Goal: Use online tool/utility: Utilize a website feature to perform a specific function

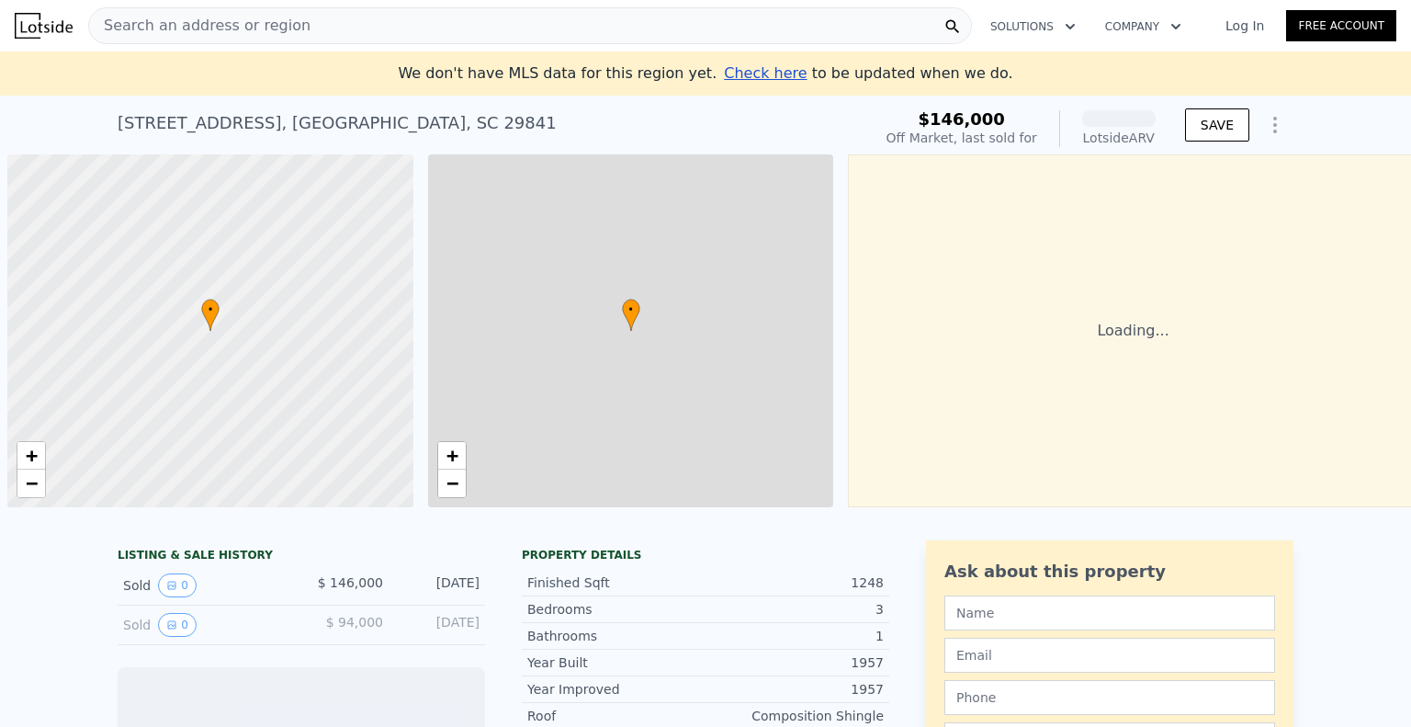
scroll to position [0, 7]
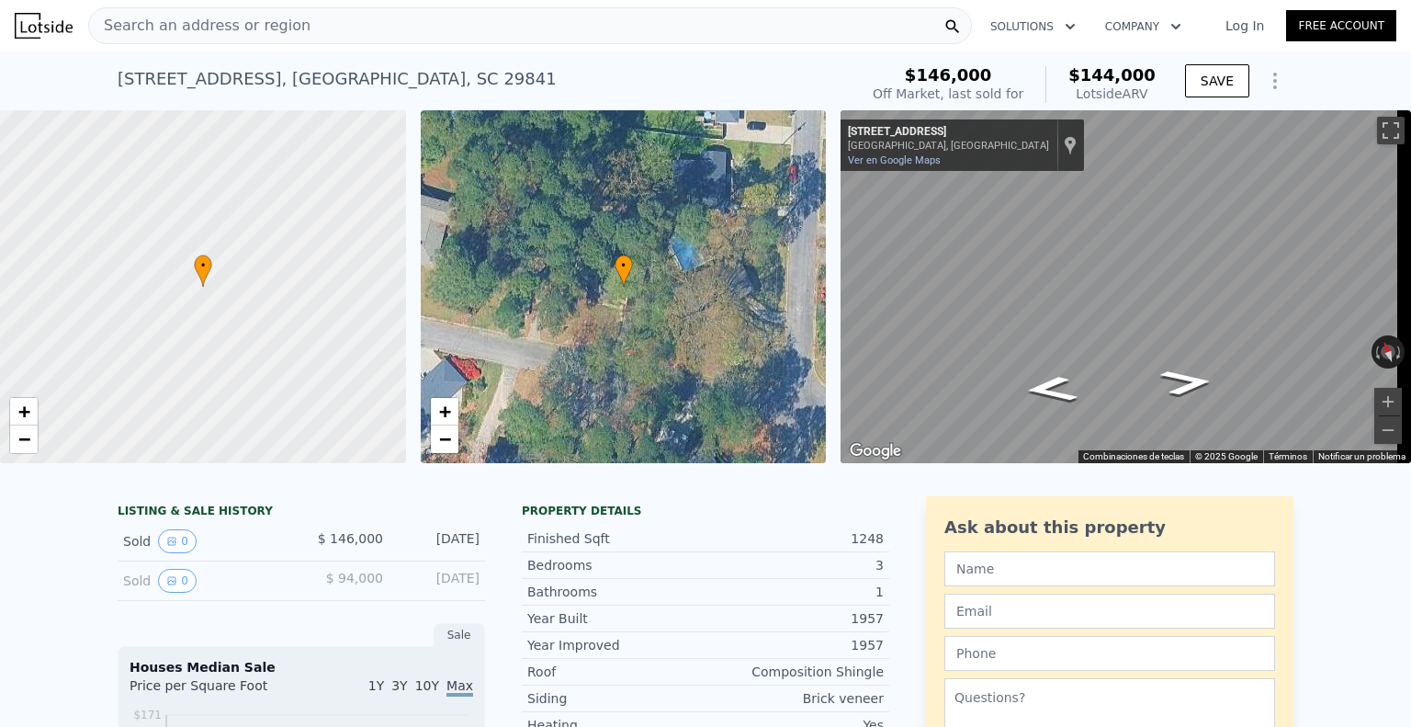
click at [383, 27] on div "Search an address or region" at bounding box center [530, 25] width 884 height 37
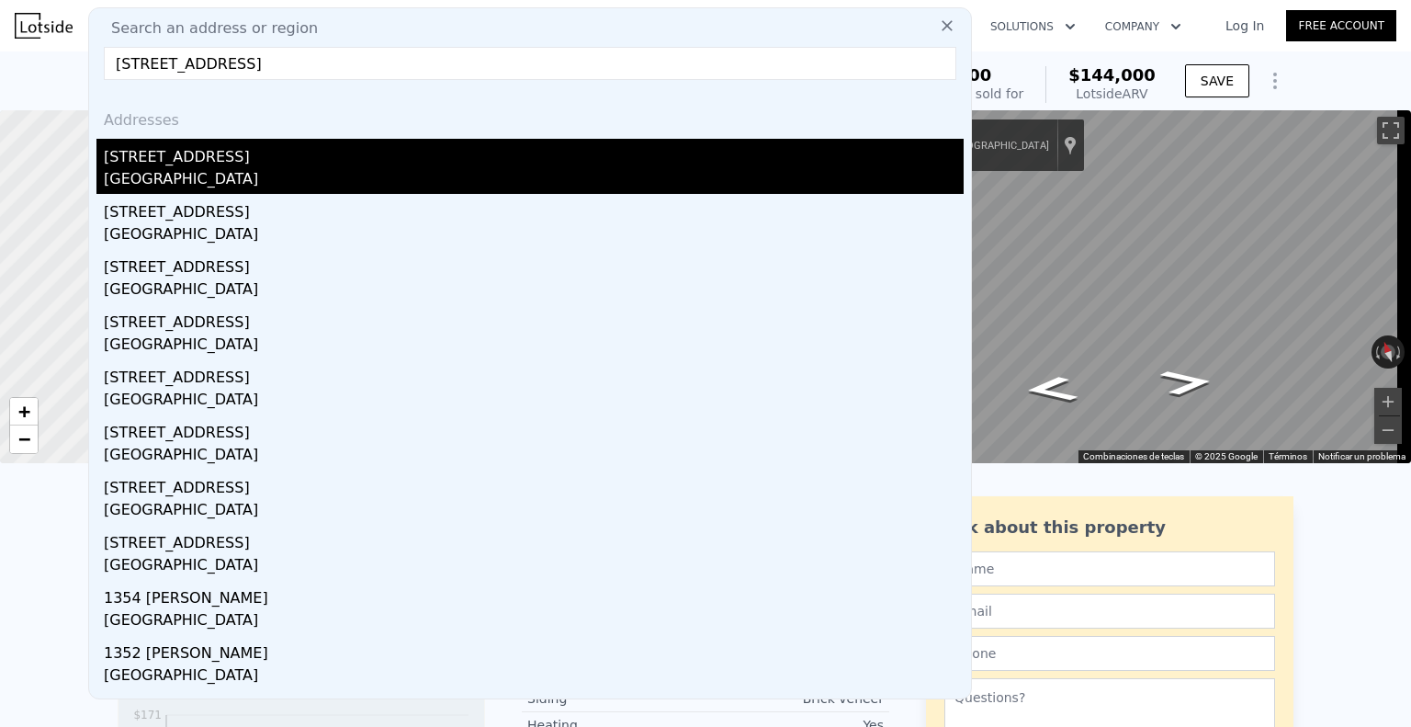
type input "[STREET_ADDRESS]"
click at [320, 150] on div "[STREET_ADDRESS]" at bounding box center [534, 153] width 860 height 29
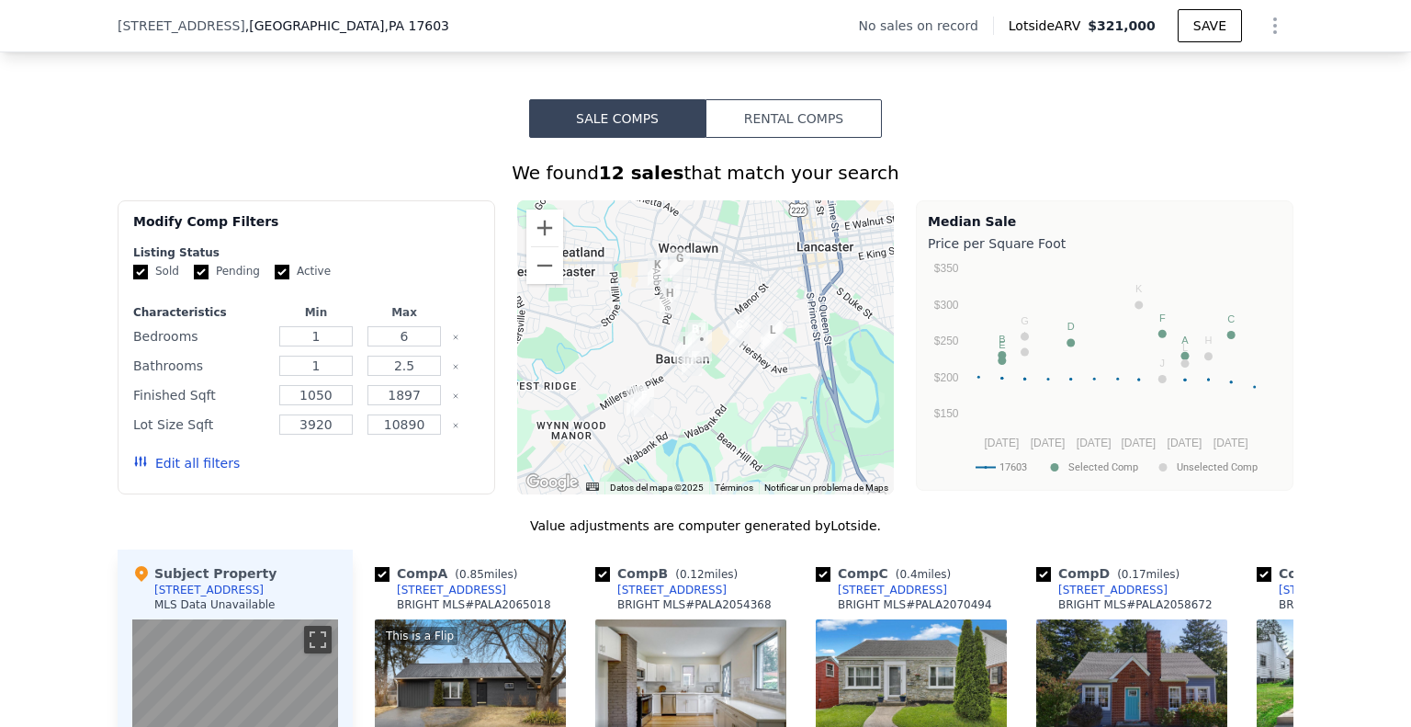
scroll to position [1246, 0]
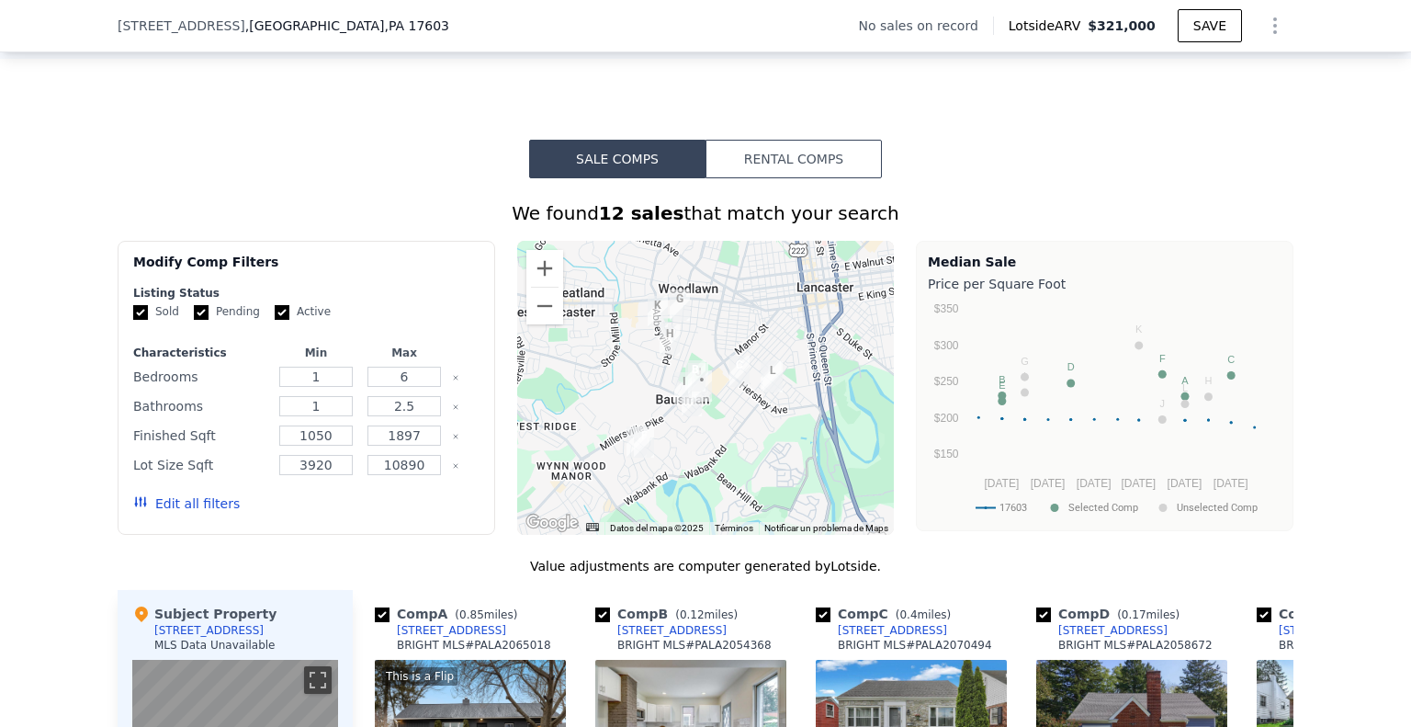
click at [798, 164] on button "Rental Comps" at bounding box center [794, 159] width 176 height 39
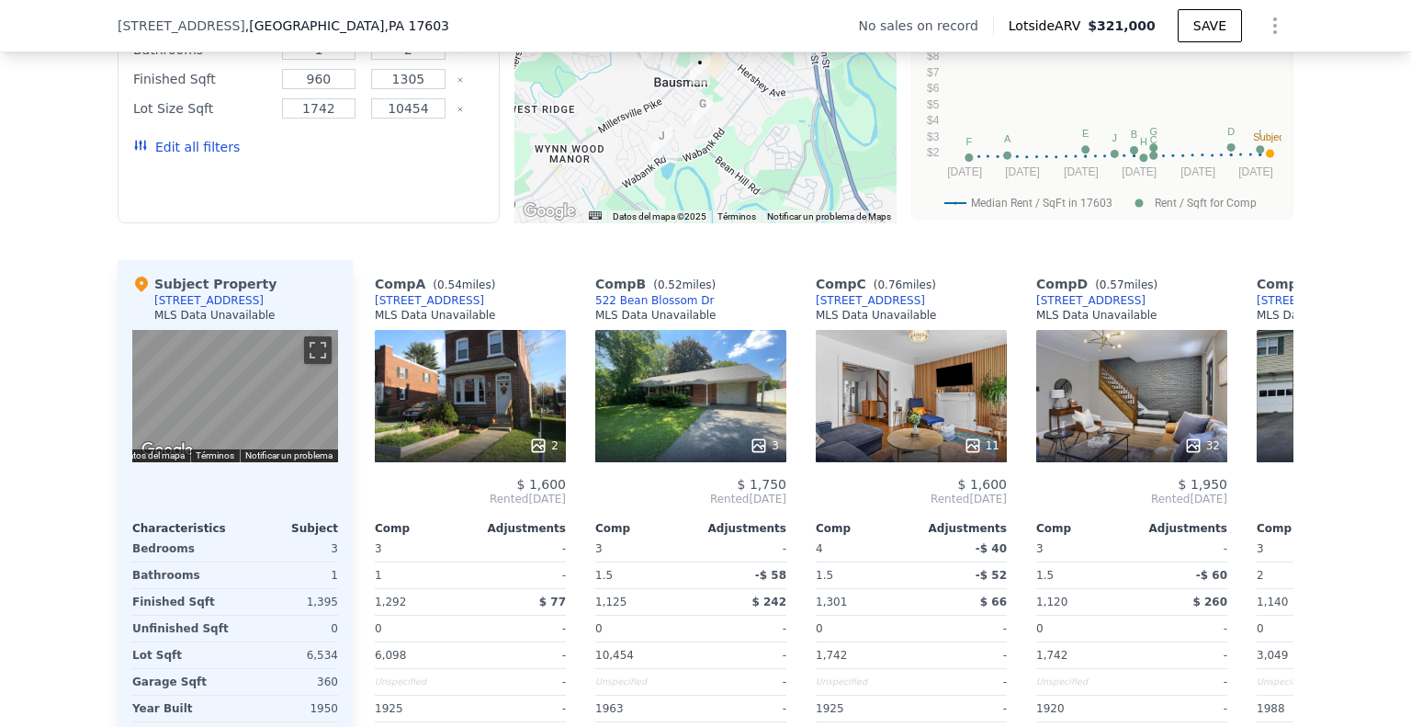
scroll to position [1579, 0]
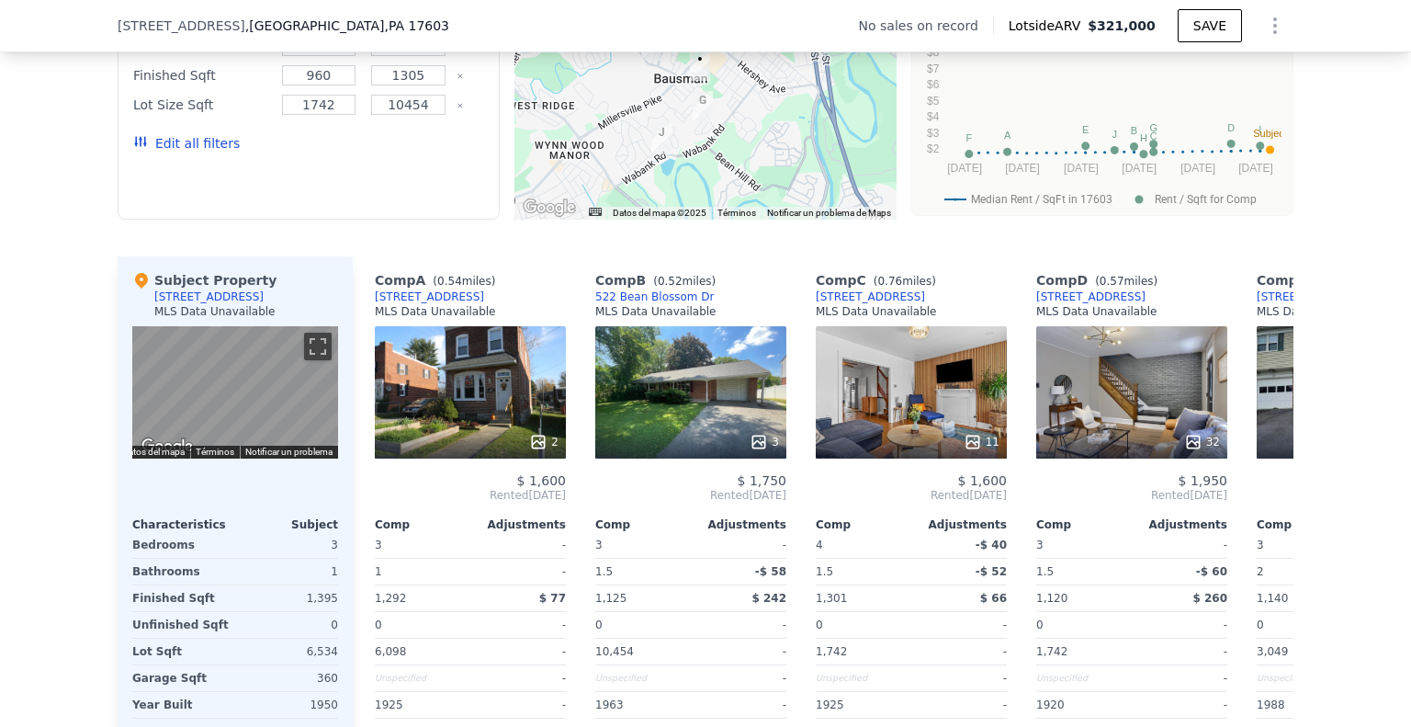
click at [49, 272] on div "We found 10 rentals that match your search Listings provided by . Filters Map P…" at bounding box center [705, 307] width 1411 height 925
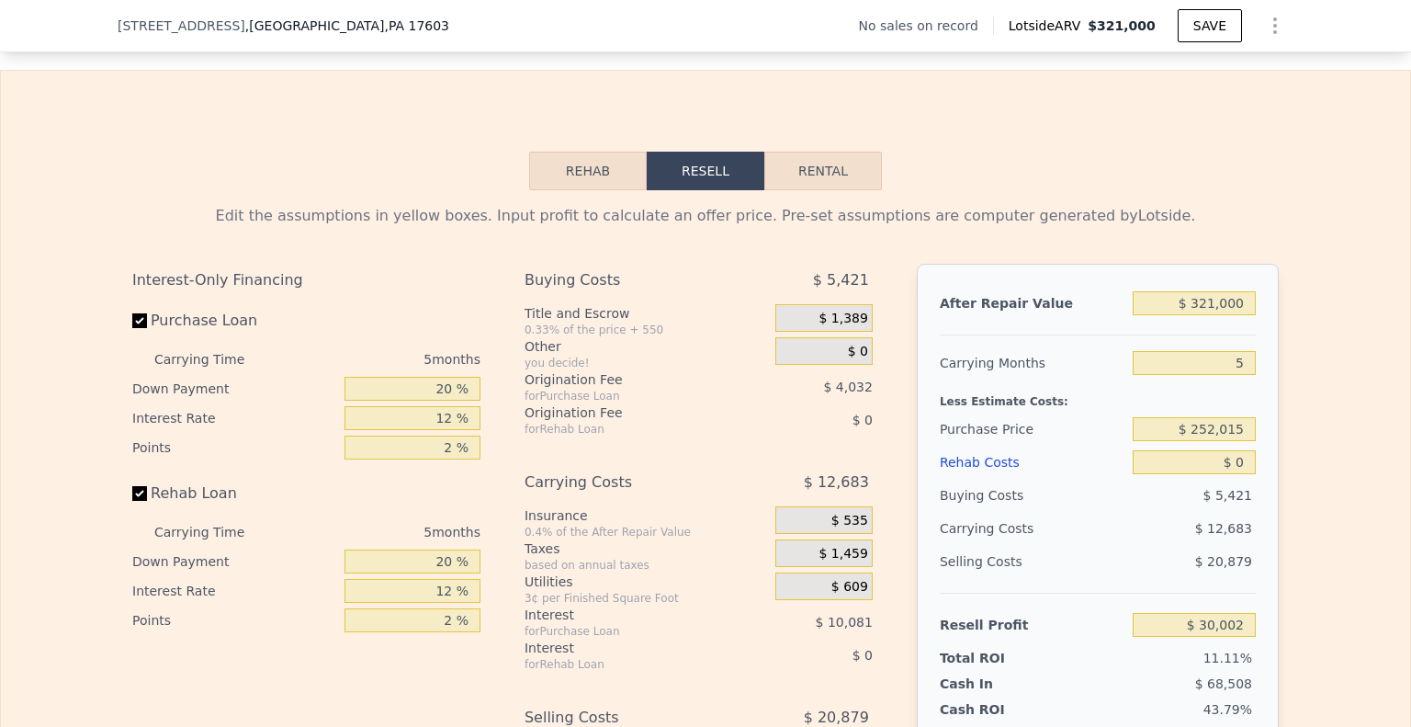
scroll to position [2361, 0]
click at [828, 189] on button "Rental" at bounding box center [823, 170] width 118 height 39
select select "30"
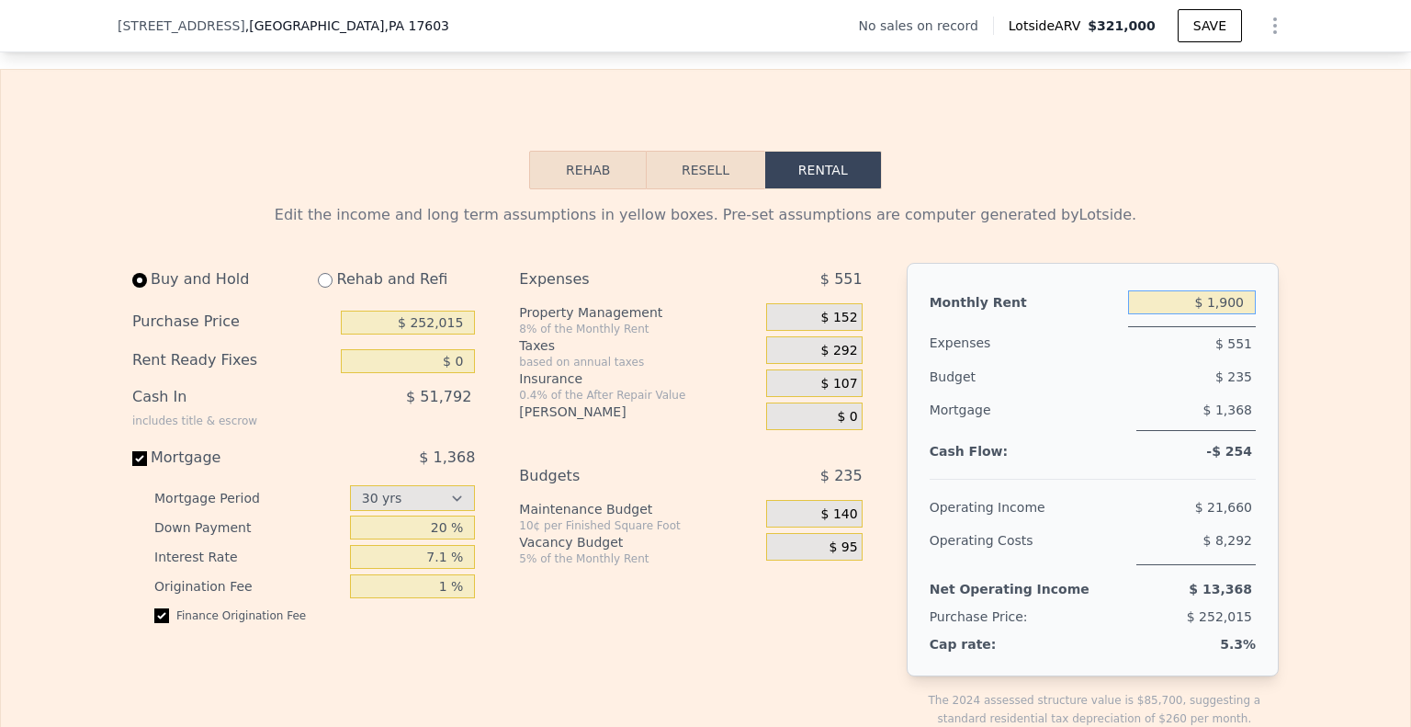
click at [1202, 314] on input "$ 1,900" at bounding box center [1192, 302] width 128 height 24
click at [1202, 314] on input "$ 1" at bounding box center [1192, 302] width 128 height 24
type input "$ 1,700"
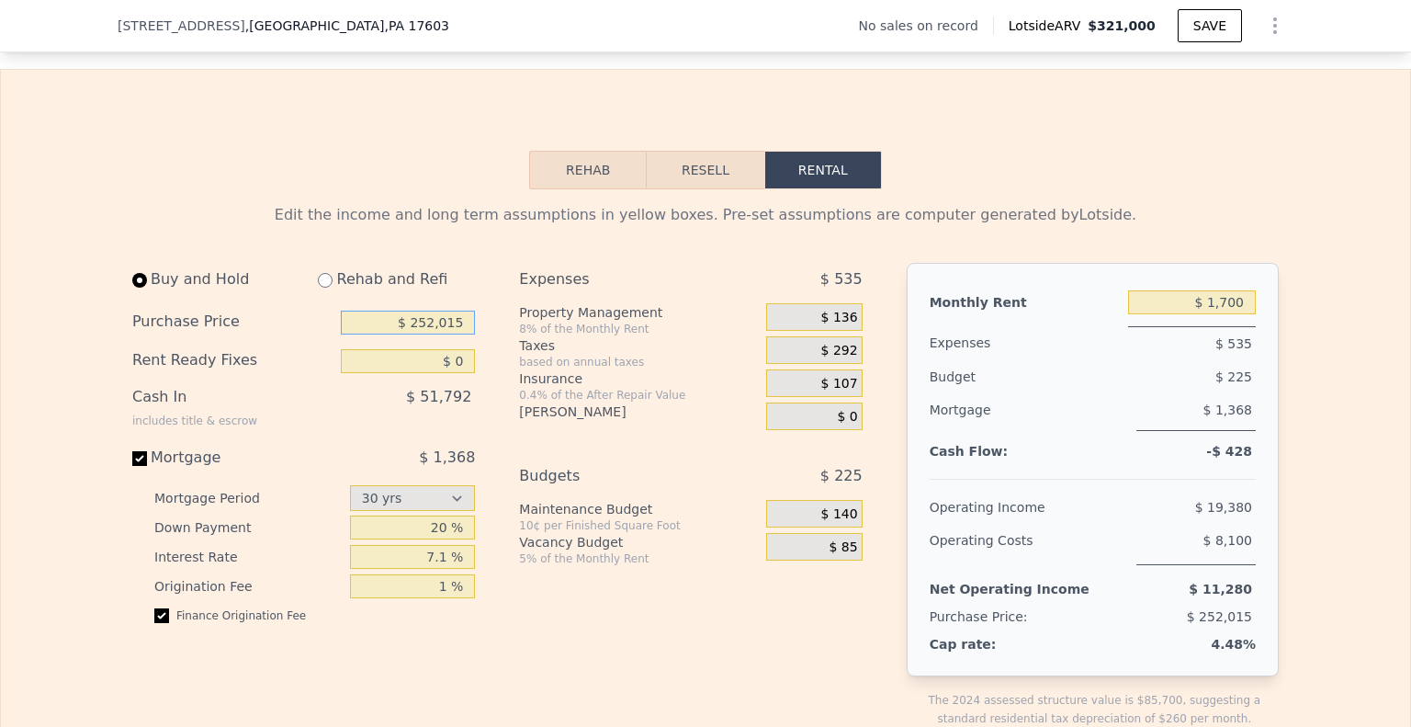
click at [439, 334] on input "$ 252,015" at bounding box center [408, 323] width 134 height 24
type input "$ 170,000"
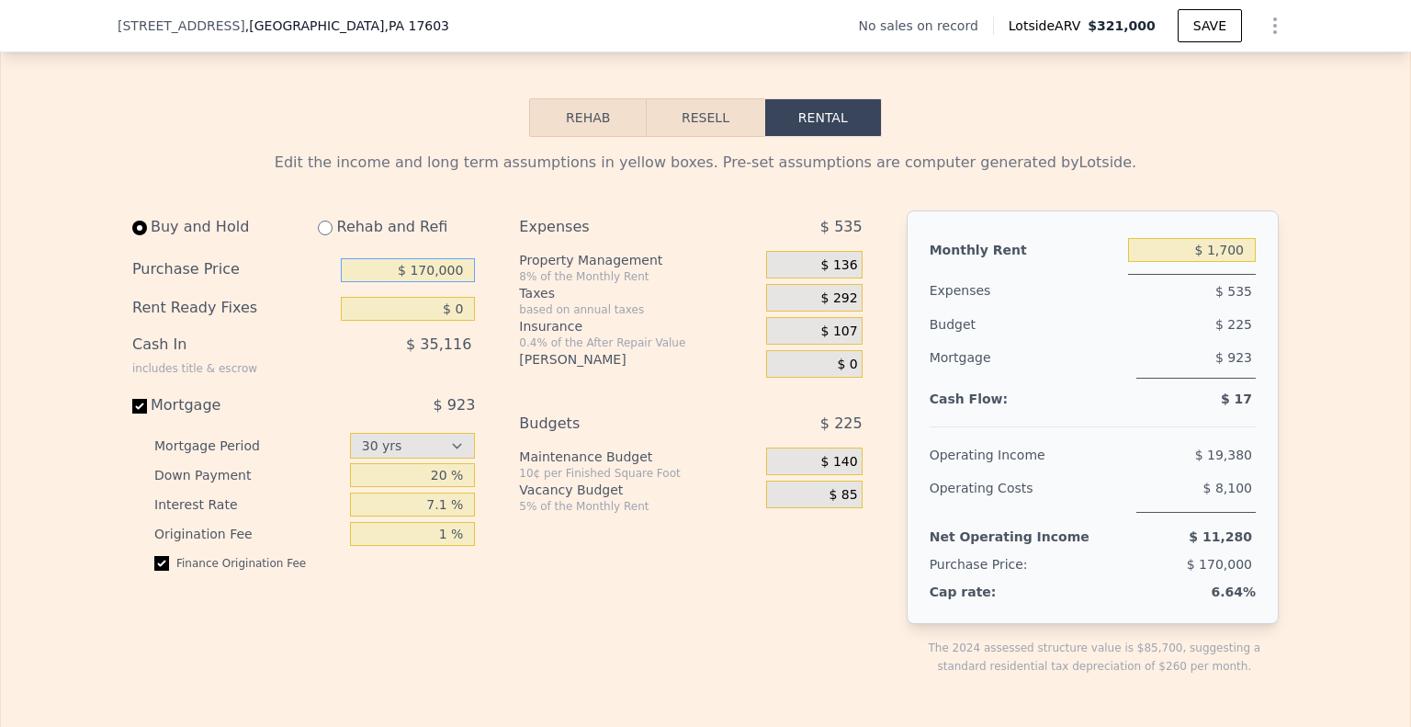
scroll to position [2414, 0]
click at [830, 273] on span "$ 136" at bounding box center [839, 264] width 37 height 17
click at [826, 281] on body "Search an address or region Solutions Company Open main menu Log In Free Accoun…" at bounding box center [705, 363] width 1411 height 727
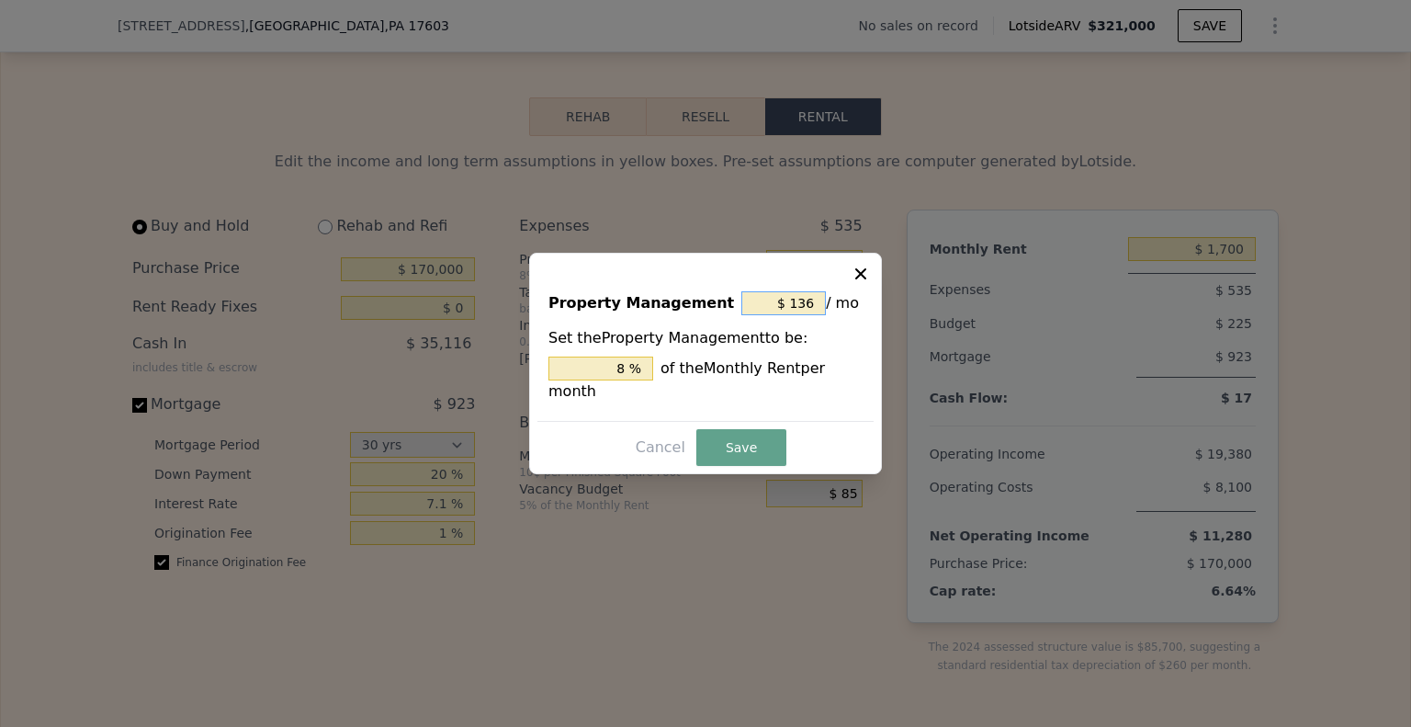
click at [811, 309] on input "$ 136" at bounding box center [783, 303] width 85 height 24
type input "$ 0"
type input "0 %"
type input "$ 0"
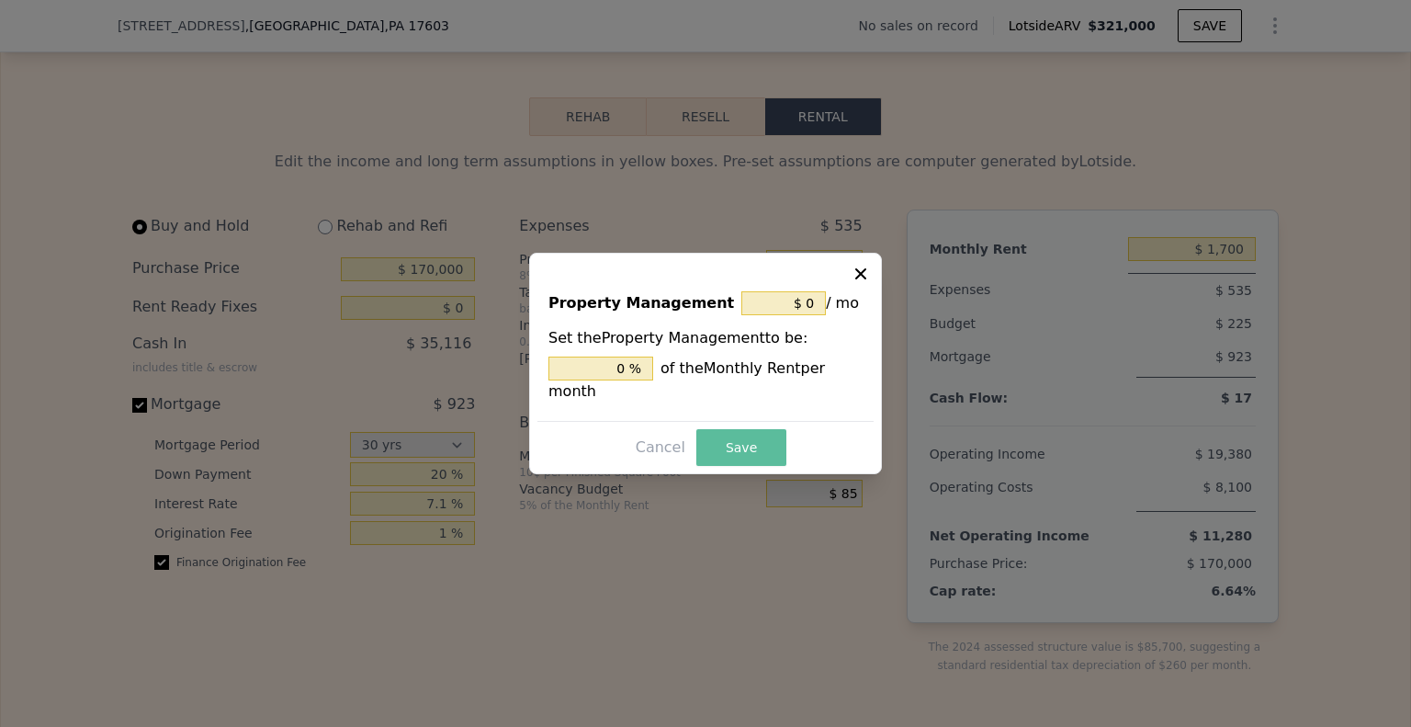
click at [739, 429] on button "Save" at bounding box center [741, 447] width 90 height 37
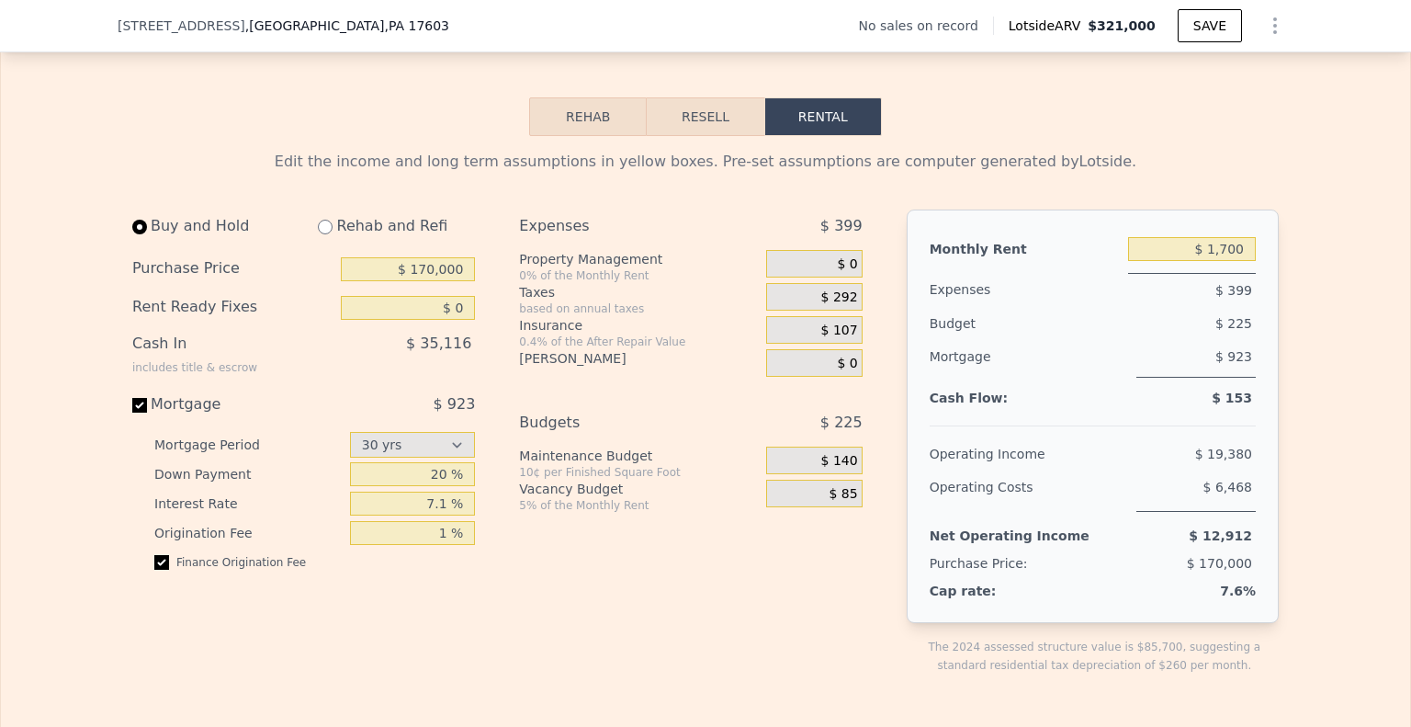
type input "$ 1,900"
